Goal: Find specific page/section: Find specific page/section

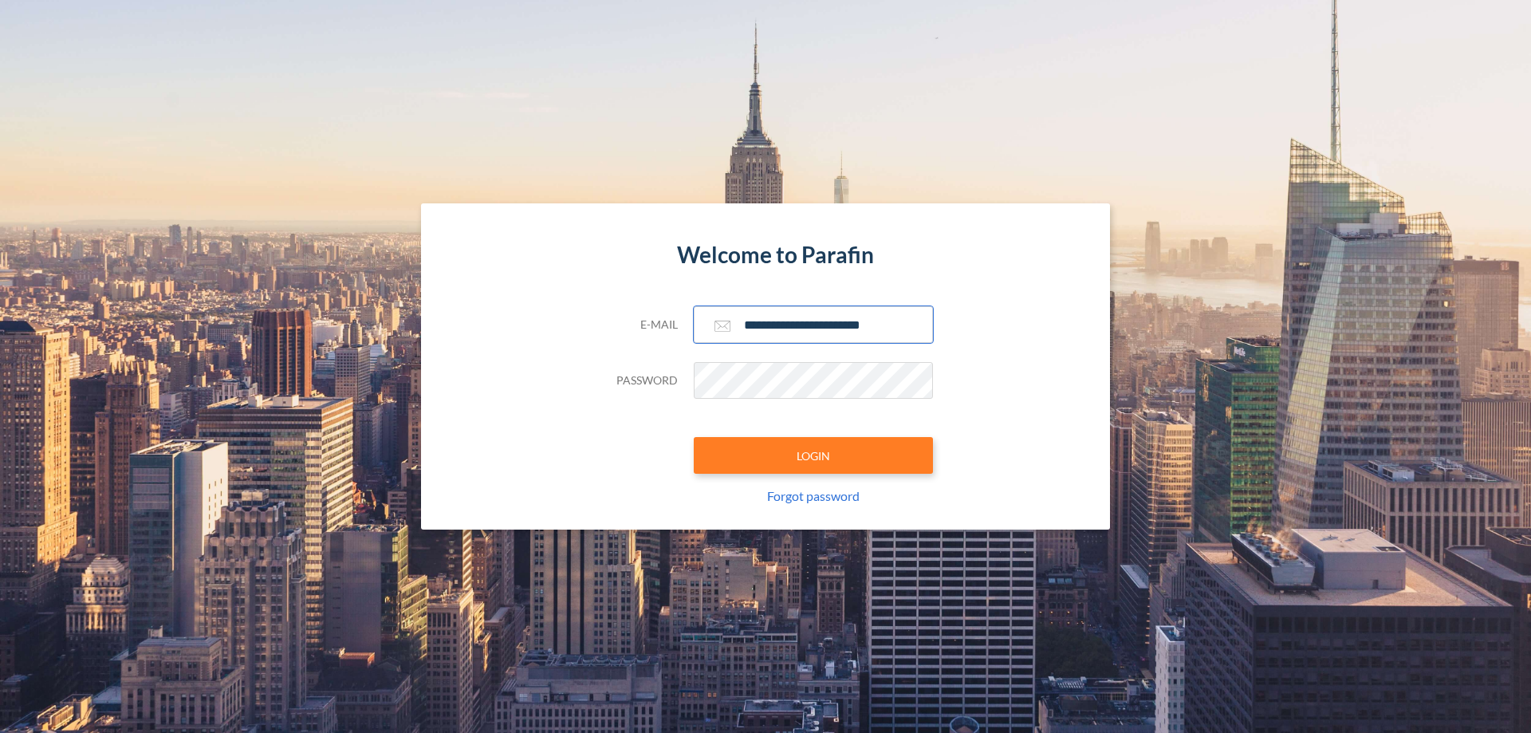
type input "**********"
click at [813, 455] on button "LOGIN" at bounding box center [813, 455] width 239 height 37
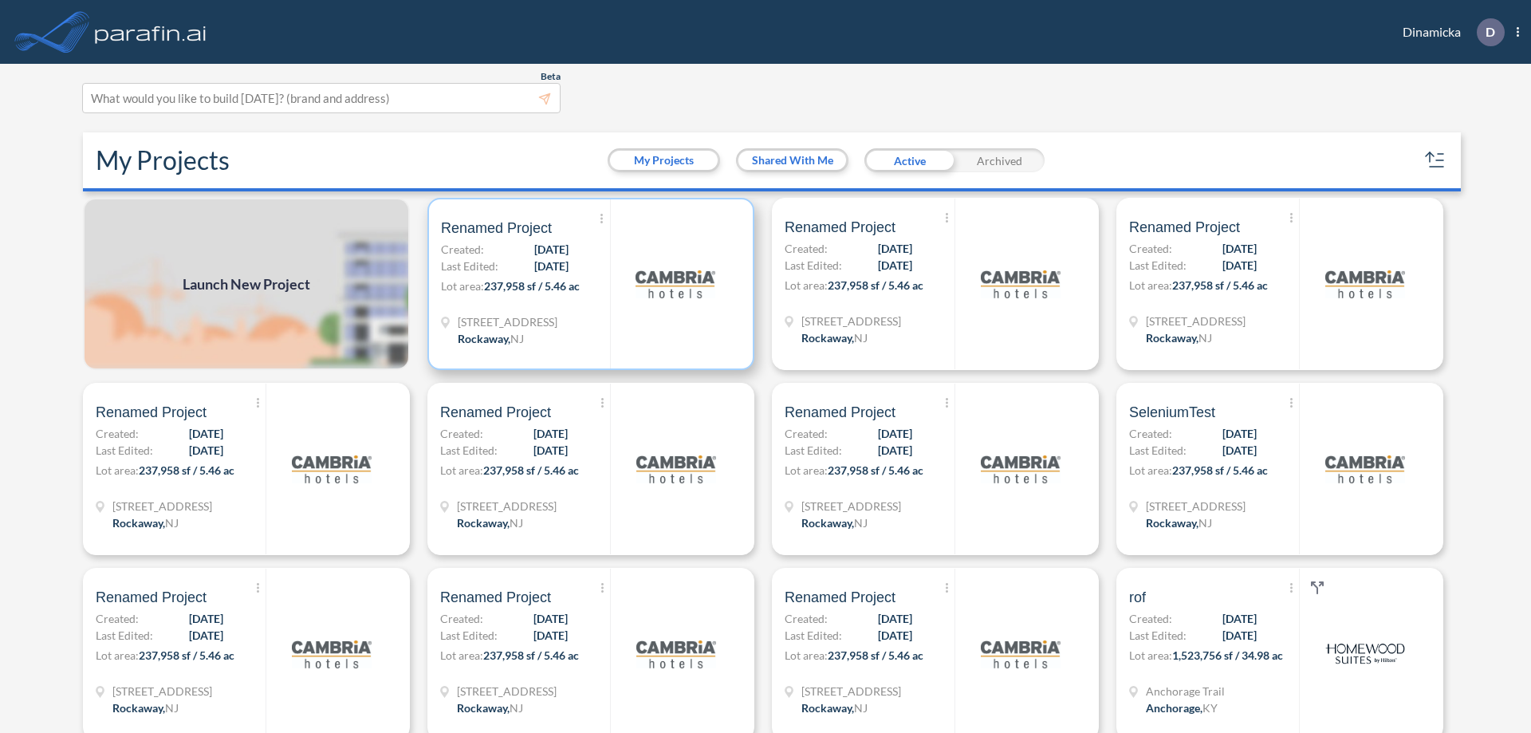
scroll to position [4, 0]
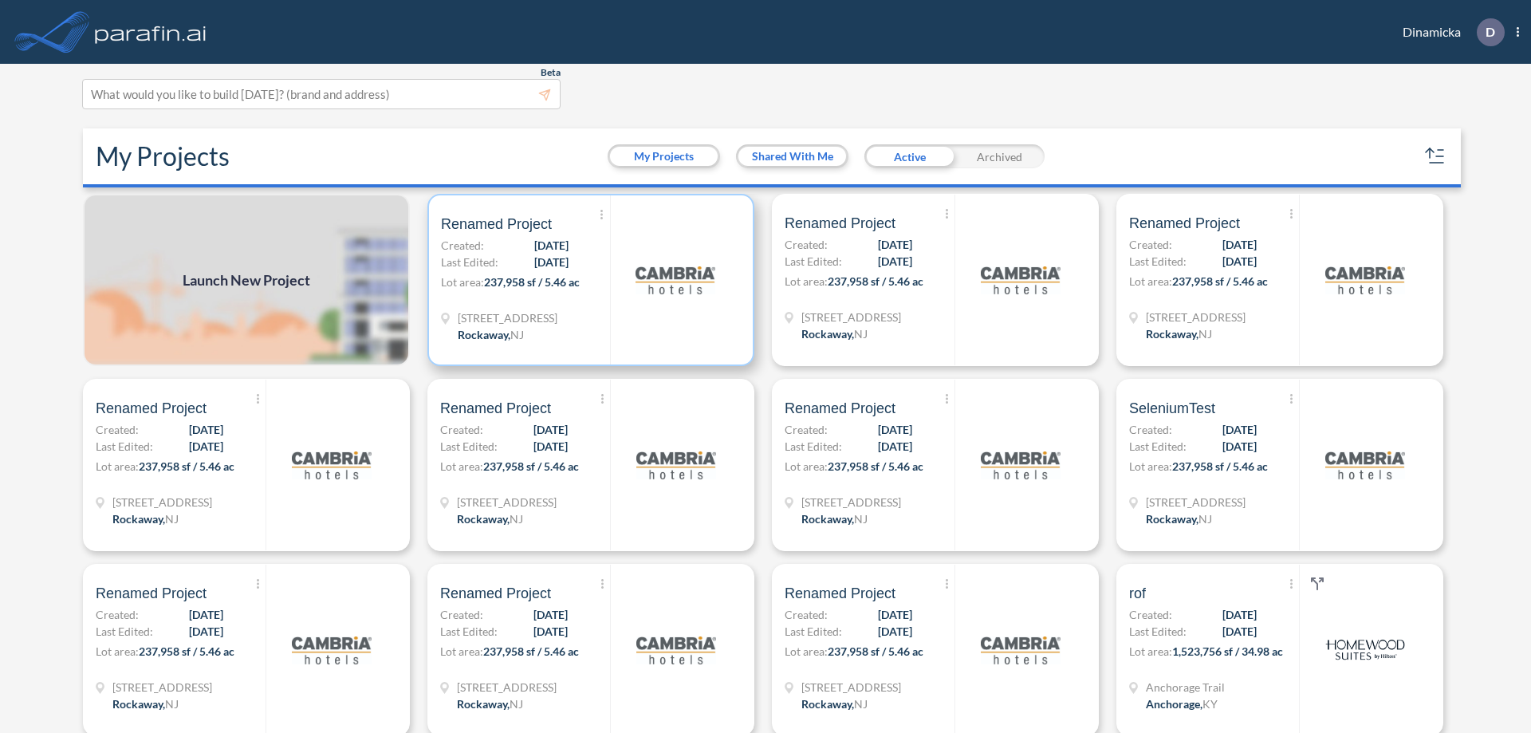
click at [588, 280] on p "Lot area: 237,958 sf / 5.46 ac" at bounding box center [525, 284] width 169 height 23
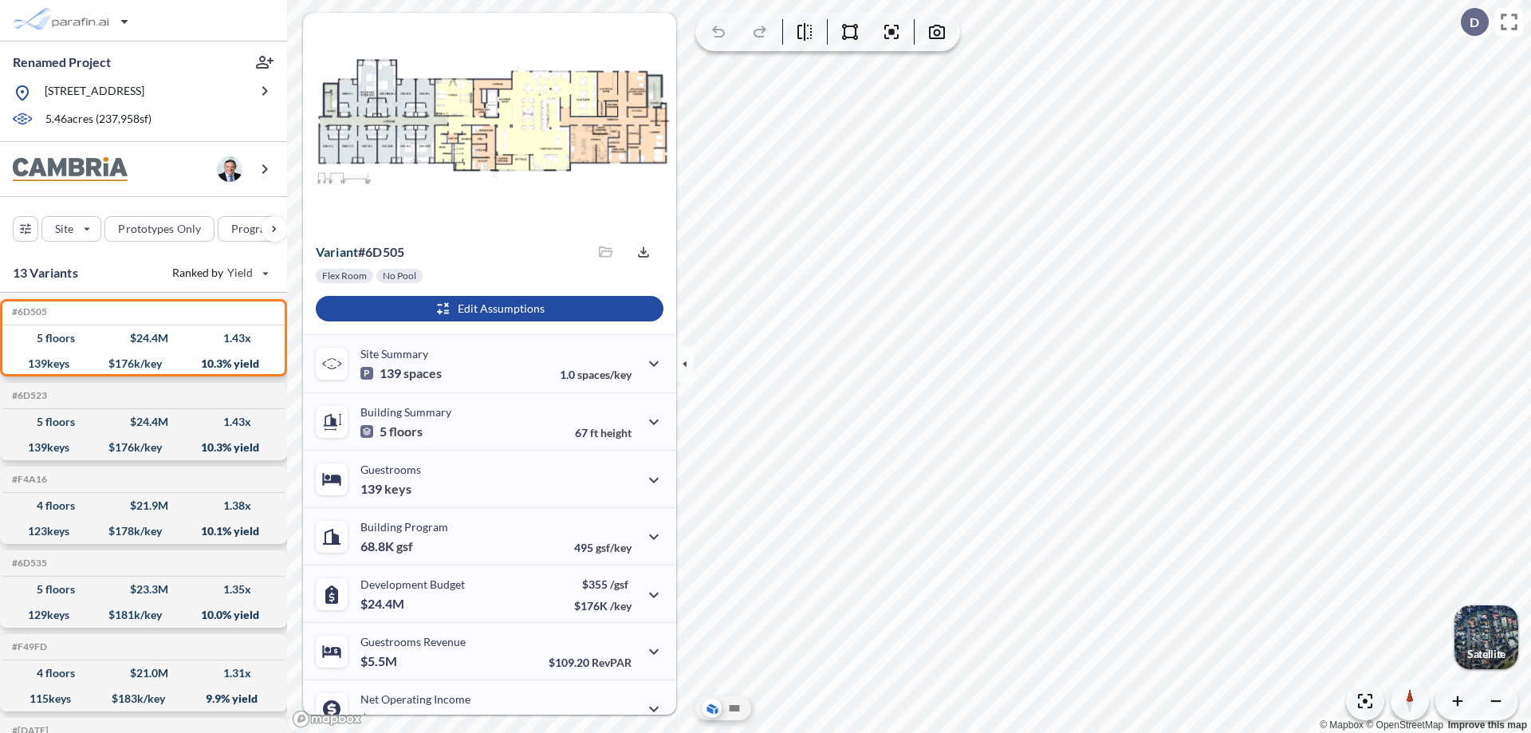
scroll to position [81, 0]
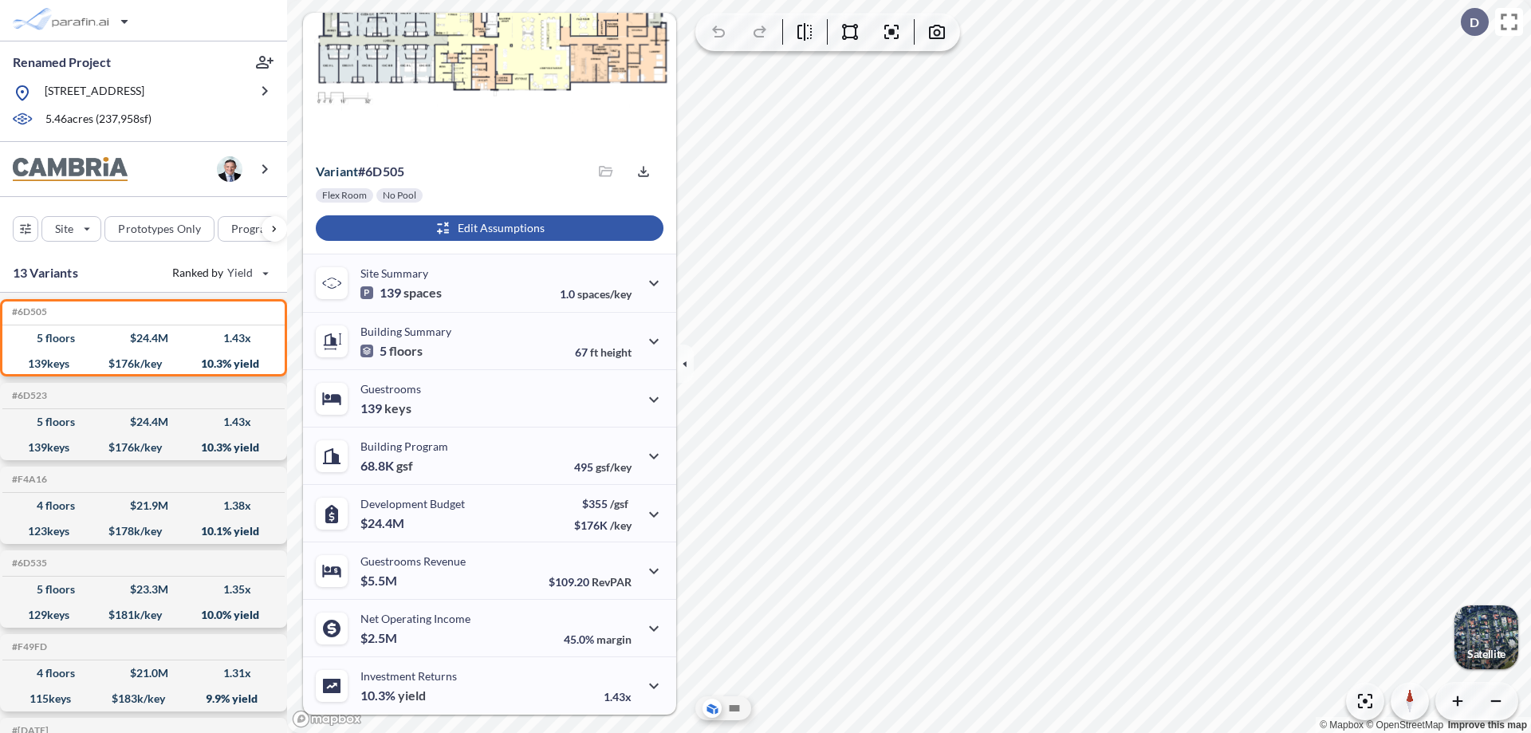
click at [487, 228] on div "button" at bounding box center [490, 228] width 348 height 26
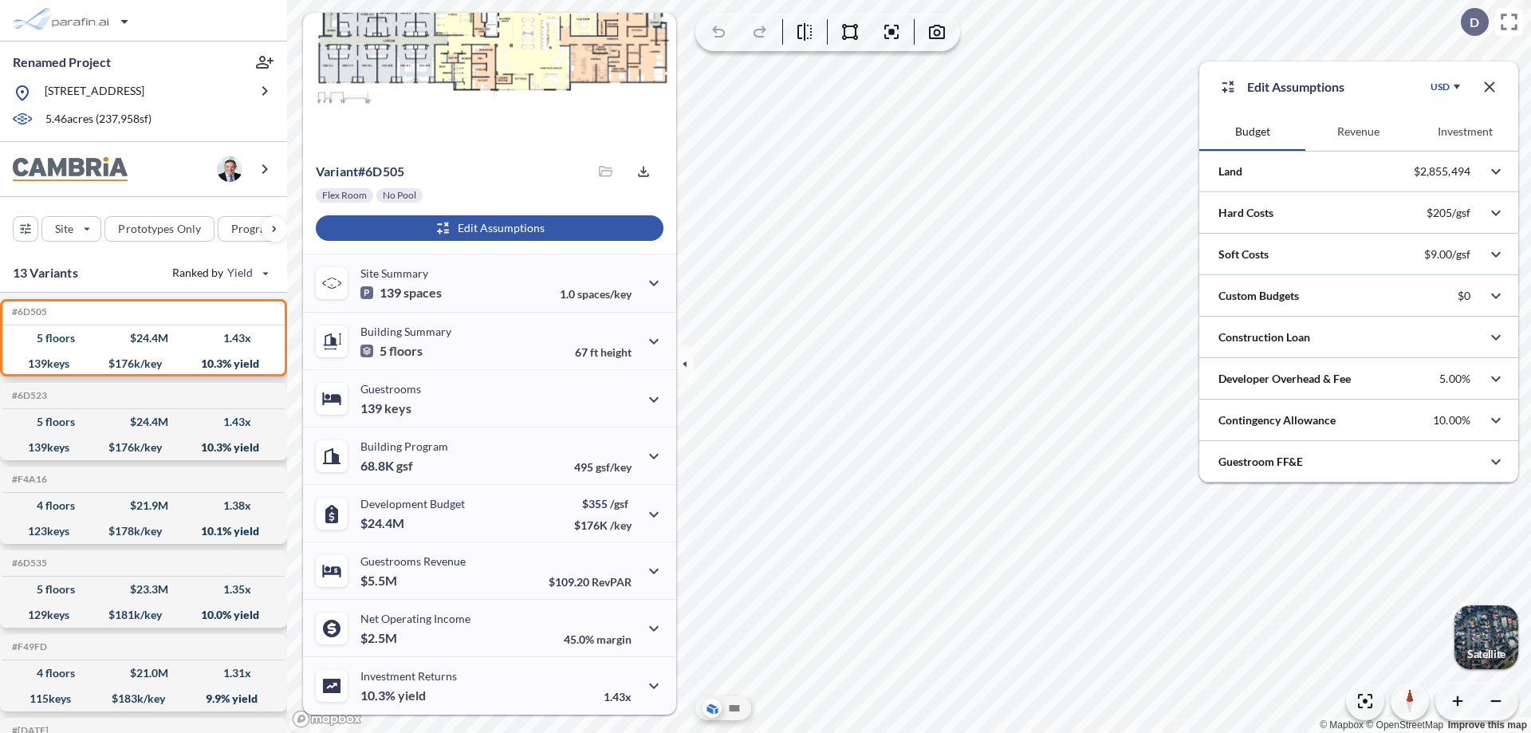
click at [1358, 132] on button "Revenue" at bounding box center [1358, 131] width 106 height 38
